Goal: Transaction & Acquisition: Purchase product/service

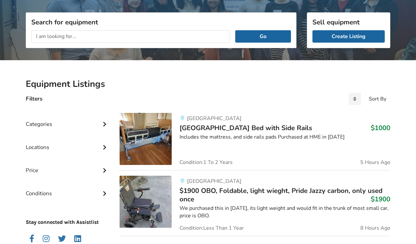
scroll to position [78, 0]
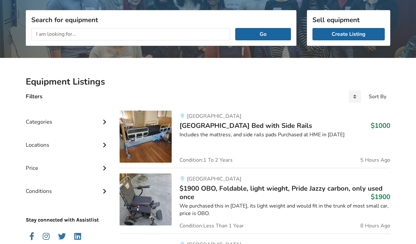
click at [197, 189] on span "$1900 OBO, Foldable, light wieght, Pride Jazzy carbon, only used once" at bounding box center [281, 193] width 203 height 18
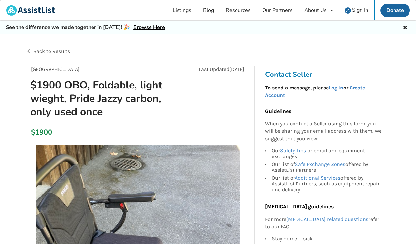
click at [197, 189] on img at bounding box center [138, 248] width 204 height 204
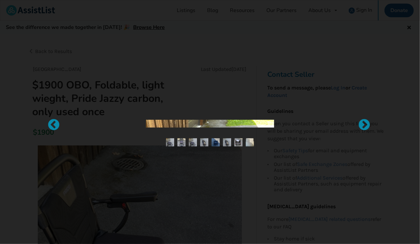
click at [197, 189] on div at bounding box center [210, 122] width 420 height 244
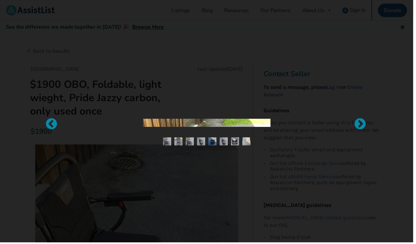
click at [197, 189] on img at bounding box center [138, 248] width 204 height 204
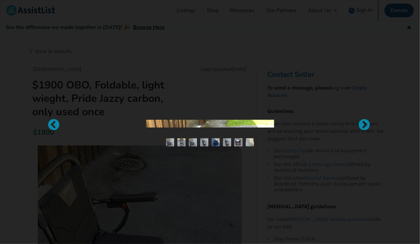
click at [197, 189] on div at bounding box center [210, 122] width 420 height 244
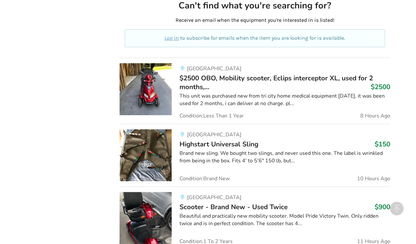
scroll to position [387, 0]
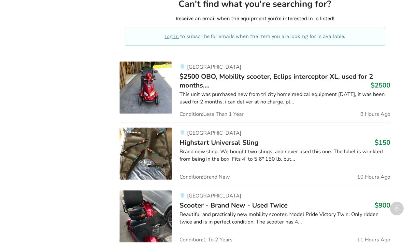
click at [134, 151] on img at bounding box center [146, 154] width 52 height 52
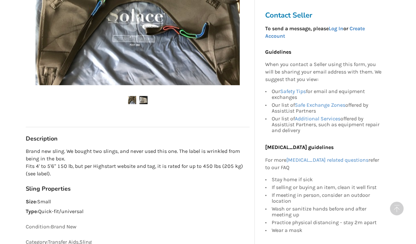
scroll to position [249, 0]
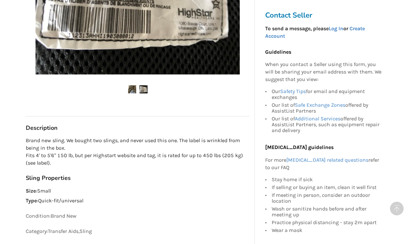
click at [115, 182] on div "Sling Properties Size : Small Type : Quick-fit/universal" at bounding box center [138, 190] width 224 height 30
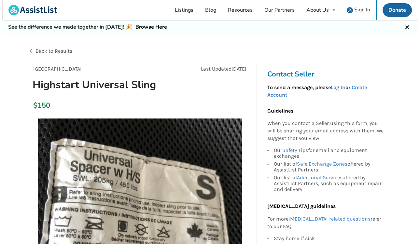
scroll to position [0, 0]
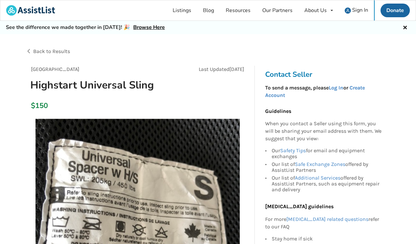
click at [87, 200] on img at bounding box center [138, 221] width 204 height 204
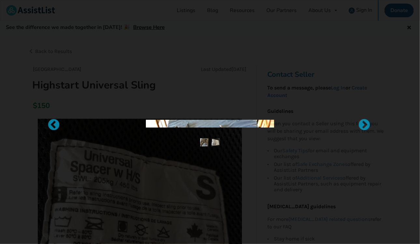
click at [87, 200] on div at bounding box center [210, 122] width 420 height 244
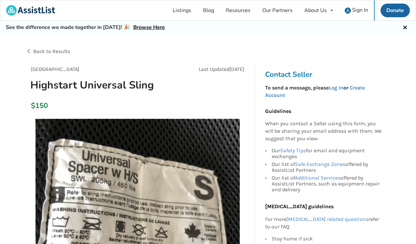
click at [87, 200] on img at bounding box center [138, 221] width 204 height 204
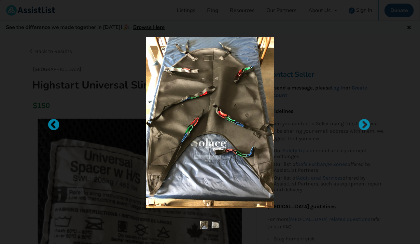
click at [87, 200] on div at bounding box center [210, 122] width 258 height 171
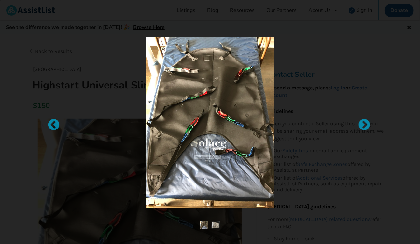
click at [87, 200] on div at bounding box center [210, 122] width 258 height 171
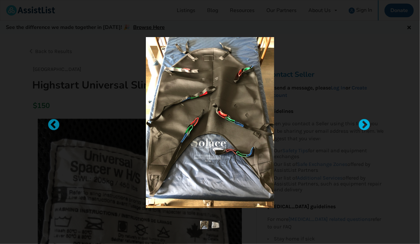
click at [363, 125] on div at bounding box center [361, 122] width 7 height 7
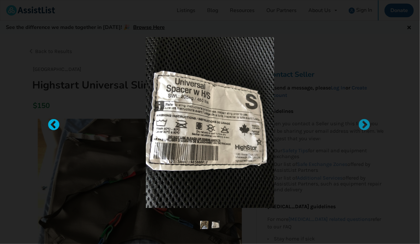
click at [53, 123] on div at bounding box center [50, 122] width 7 height 7
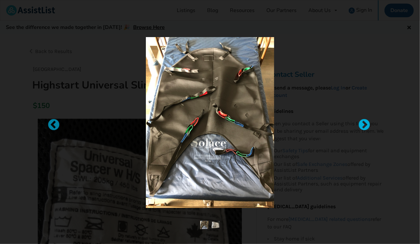
click at [362, 125] on div at bounding box center [361, 122] width 7 height 7
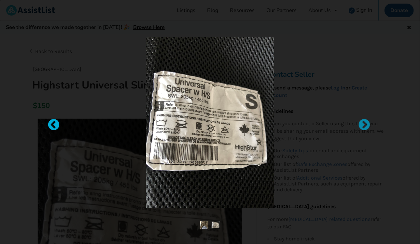
click at [54, 122] on div at bounding box center [50, 122] width 7 height 7
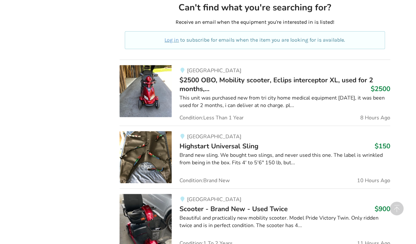
scroll to position [384, 0]
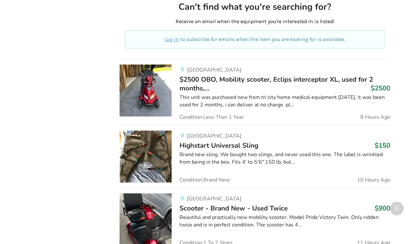
click at [277, 156] on div "Brand new sling. We bought two slings, and never used this one. The label is wr…" at bounding box center [285, 158] width 211 height 15
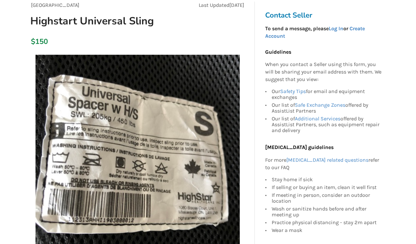
scroll to position [68, 0]
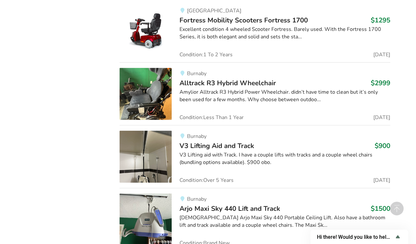
scroll to position [2088, 0]
click at [205, 142] on span "V3 Lifting Aid and Track" at bounding box center [217, 145] width 75 height 9
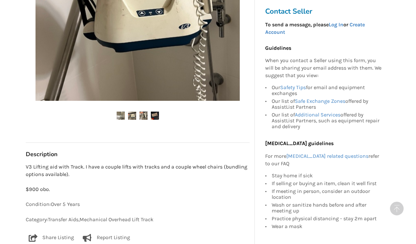
scroll to position [222, 0]
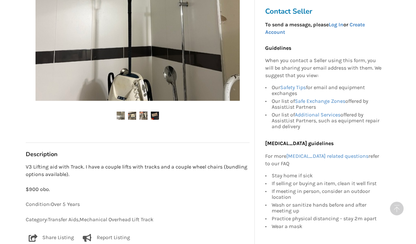
click at [121, 115] on img at bounding box center [121, 116] width 8 height 8
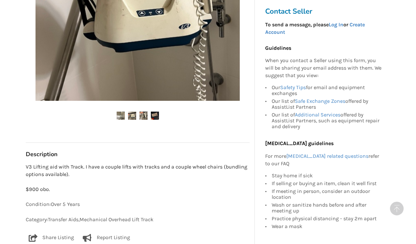
click at [132, 117] on img at bounding box center [132, 116] width 8 height 8
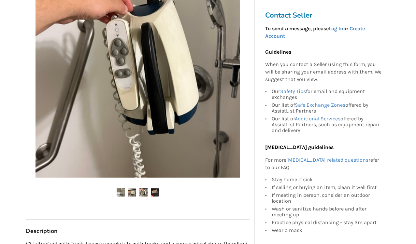
scroll to position [144, 0]
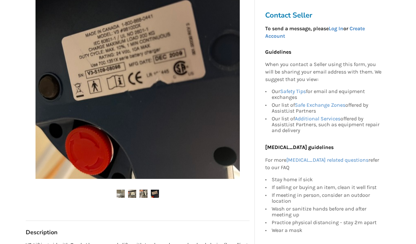
click at [141, 195] on img at bounding box center [143, 194] width 8 height 8
click at [153, 195] on img at bounding box center [155, 194] width 8 height 8
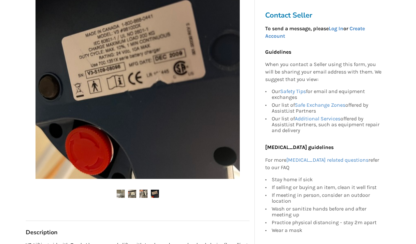
click at [153, 195] on img at bounding box center [155, 194] width 8 height 8
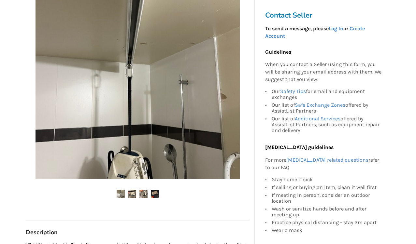
click at [155, 194] on img at bounding box center [155, 194] width 8 height 8
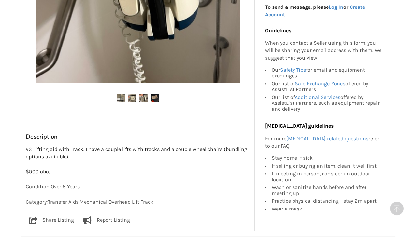
scroll to position [240, 0]
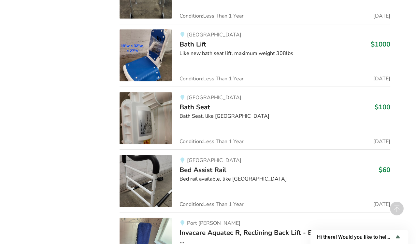
scroll to position [4086, 0]
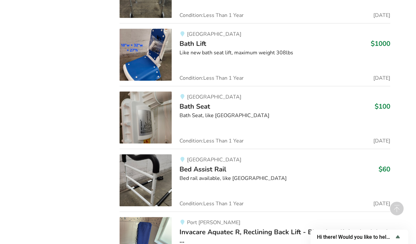
click at [199, 182] on div "Vancouver Bed Assist Rail $60 Bed rail available, like [GEOGRAPHIC_DATA] Condit…" at bounding box center [281, 180] width 219 height 52
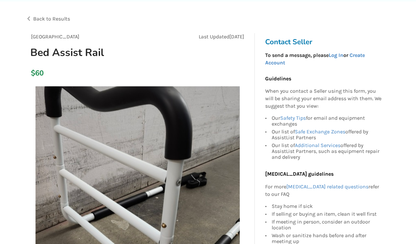
scroll to position [34, 0]
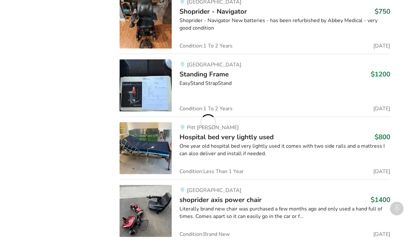
scroll to position [1275, 0]
